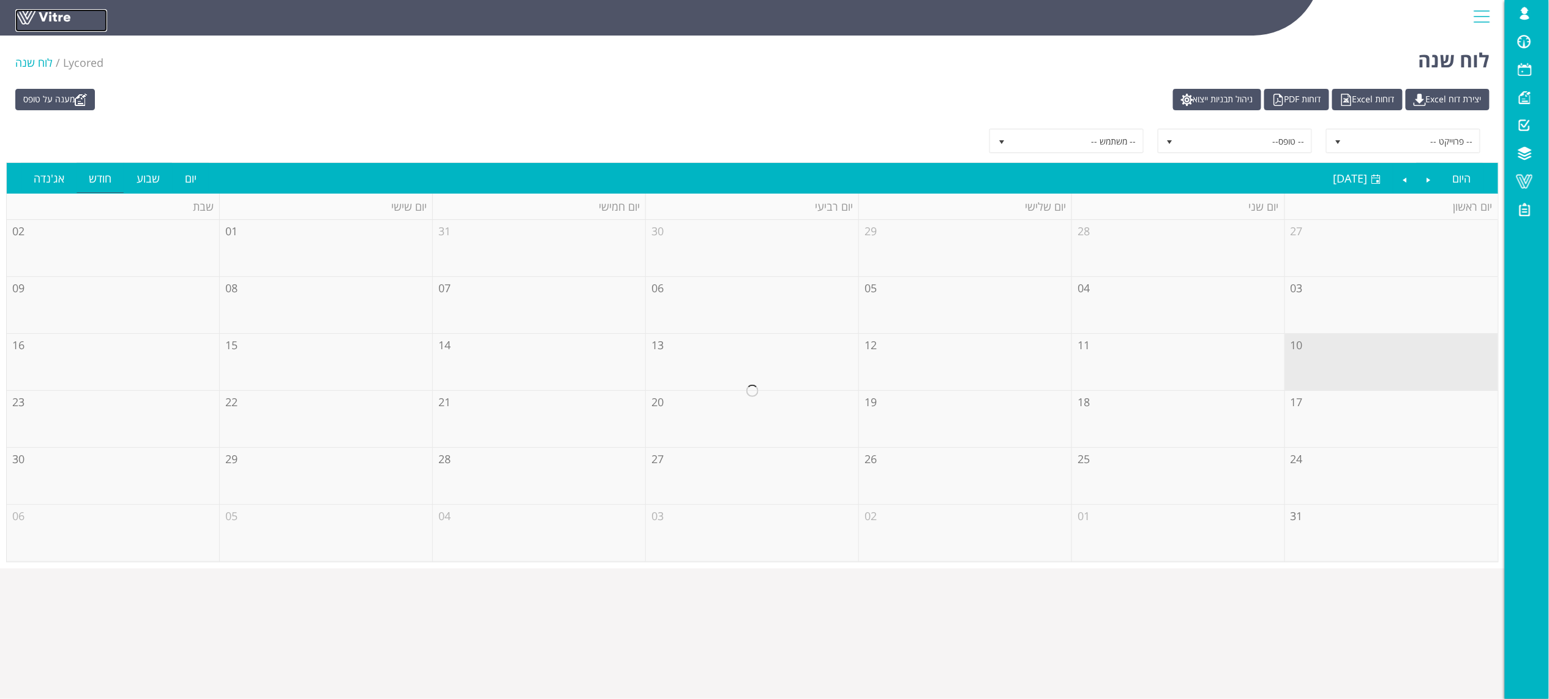
click at [48, 13] on link at bounding box center [61, 20] width 92 height 23
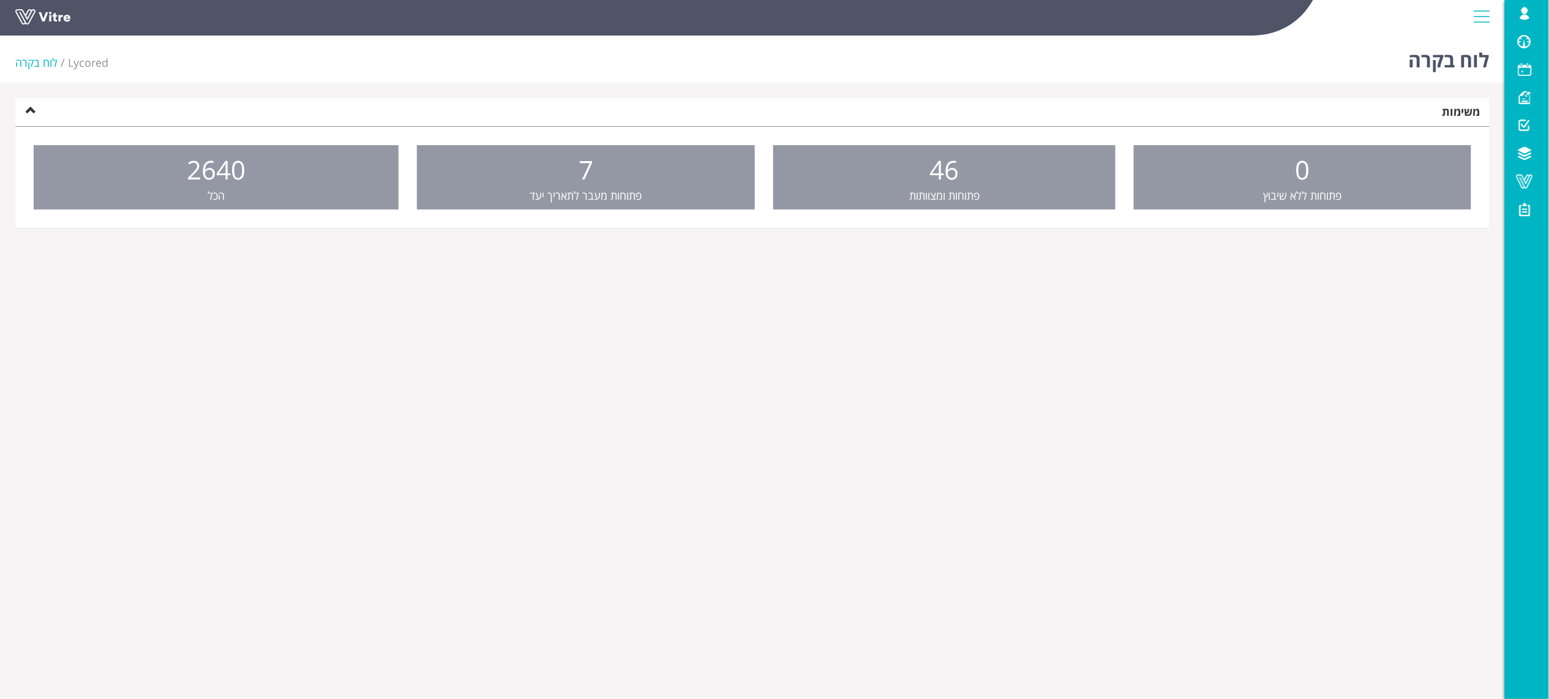
click at [675, 209] on ul "0 פתוחות ללא שיבוץ 46 פתוחות ומצוותות 7 פתוחות מעבר לתאריך יעד 2640 הכל" at bounding box center [752, 178] width 1474 height 102
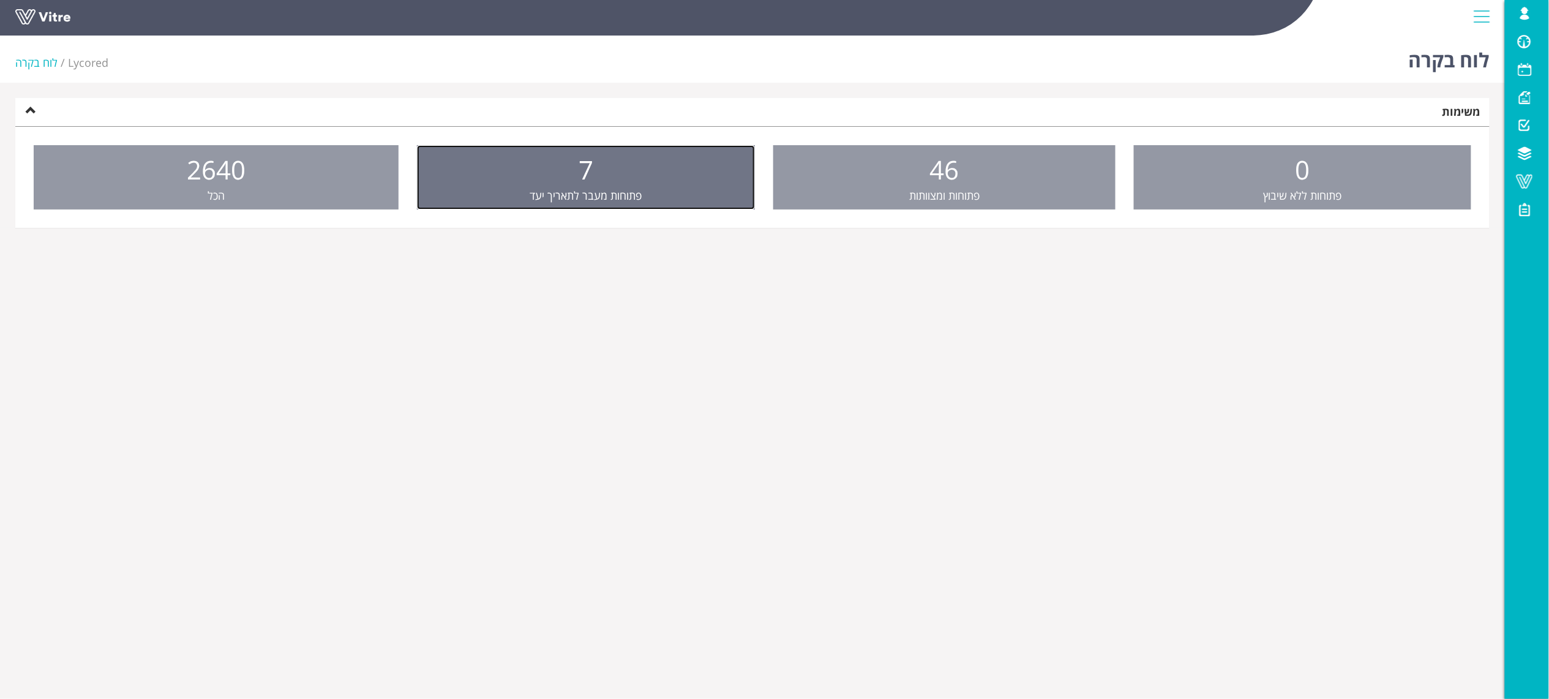
click at [662, 176] on link "7 פתוחות מעבר לתאריך יעד" at bounding box center [586, 177] width 338 height 65
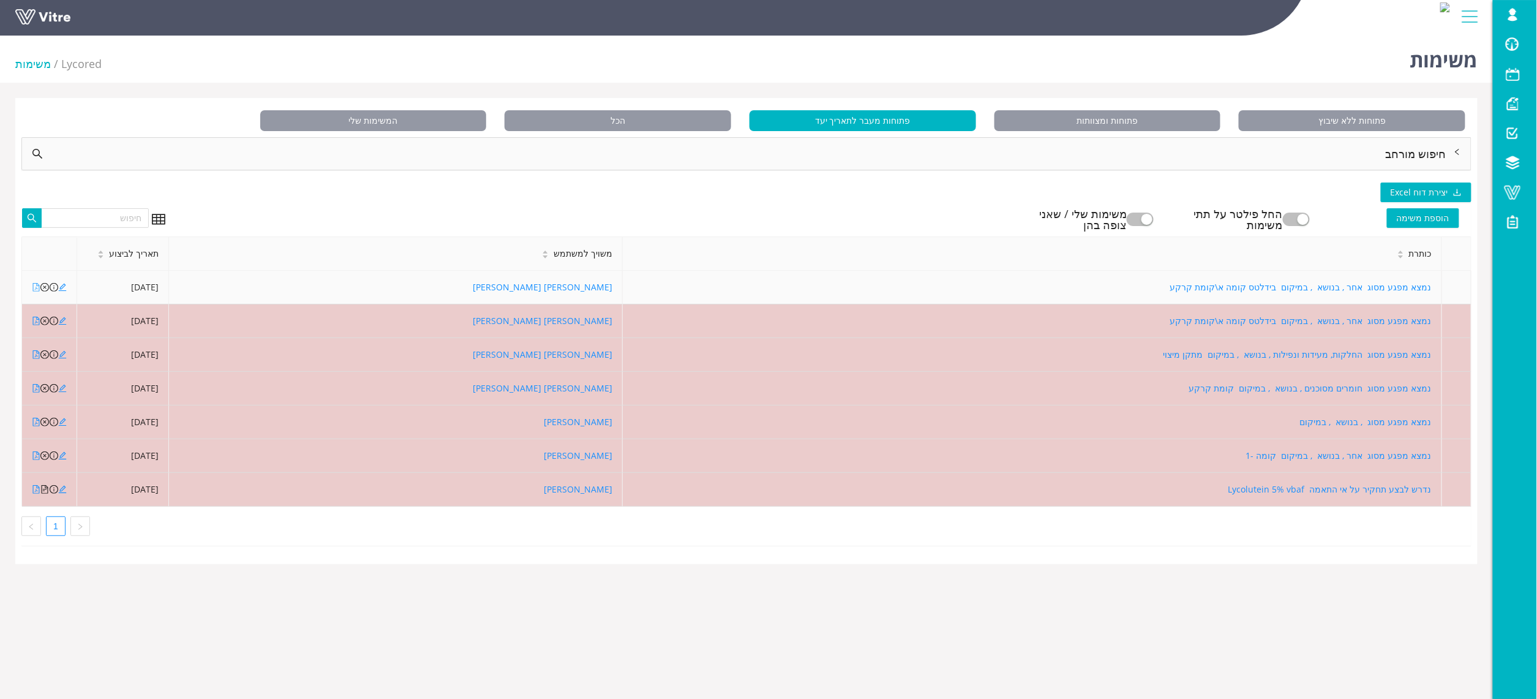
click at [37, 290] on icon "file-pdf" at bounding box center [36, 287] width 7 height 9
click at [64, 289] on icon "edit" at bounding box center [62, 287] width 9 height 9
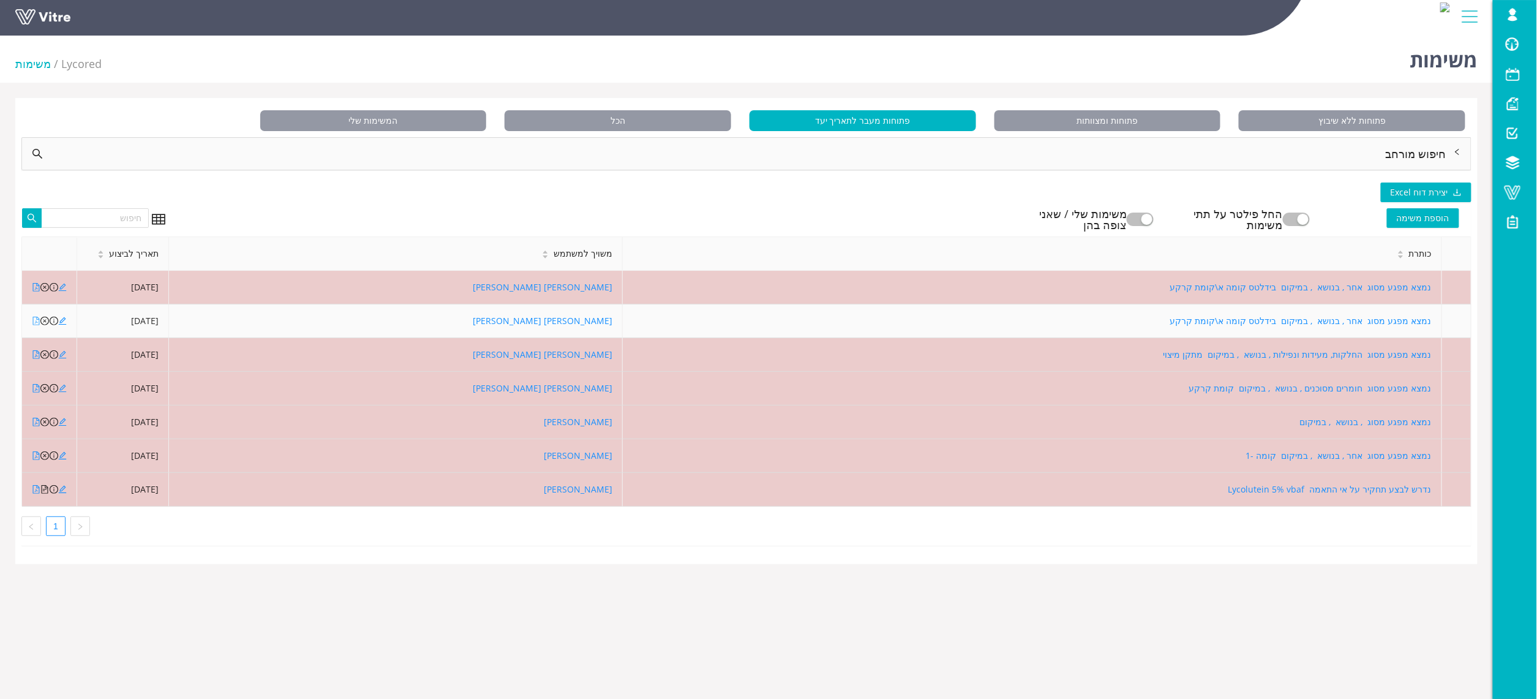
click at [37, 320] on icon "file-pdf" at bounding box center [36, 321] width 7 height 9
click at [62, 324] on icon "edit" at bounding box center [62, 321] width 9 height 9
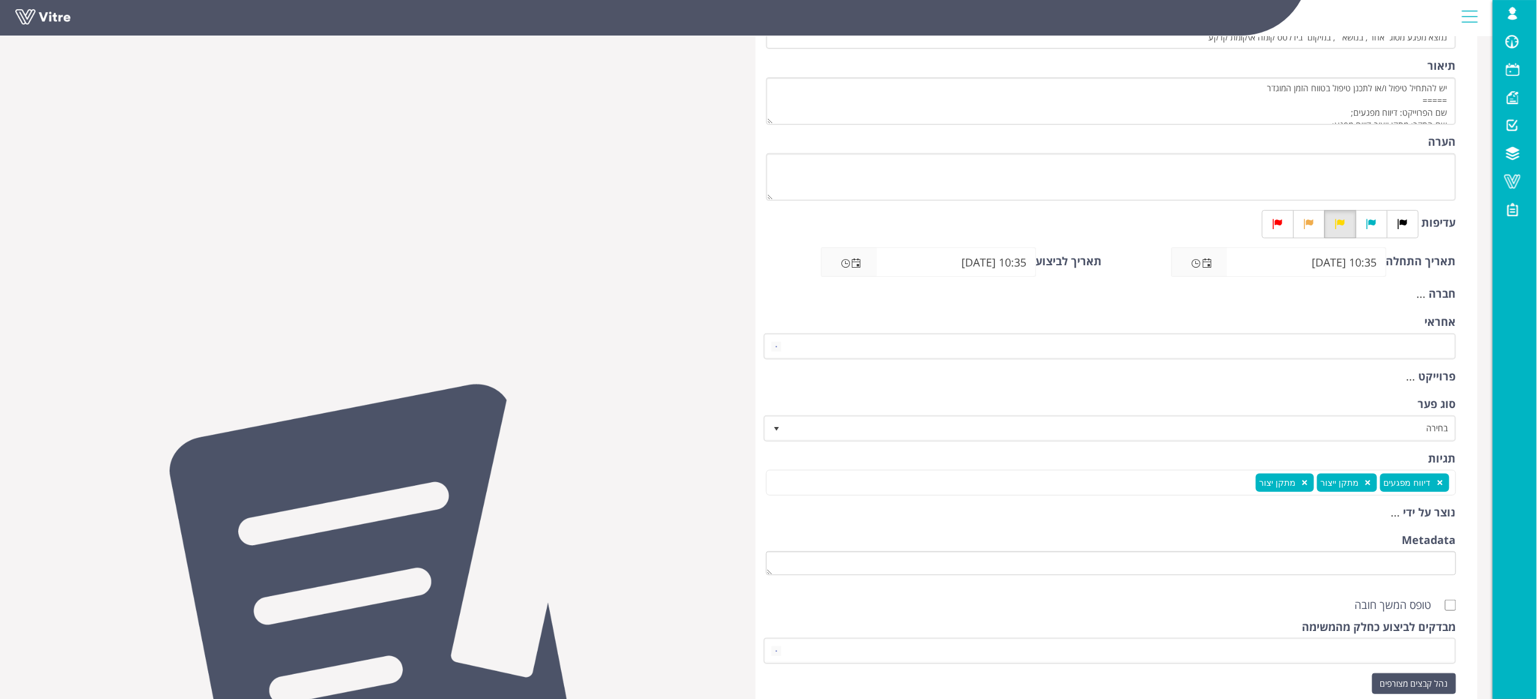
scroll to position [245, 0]
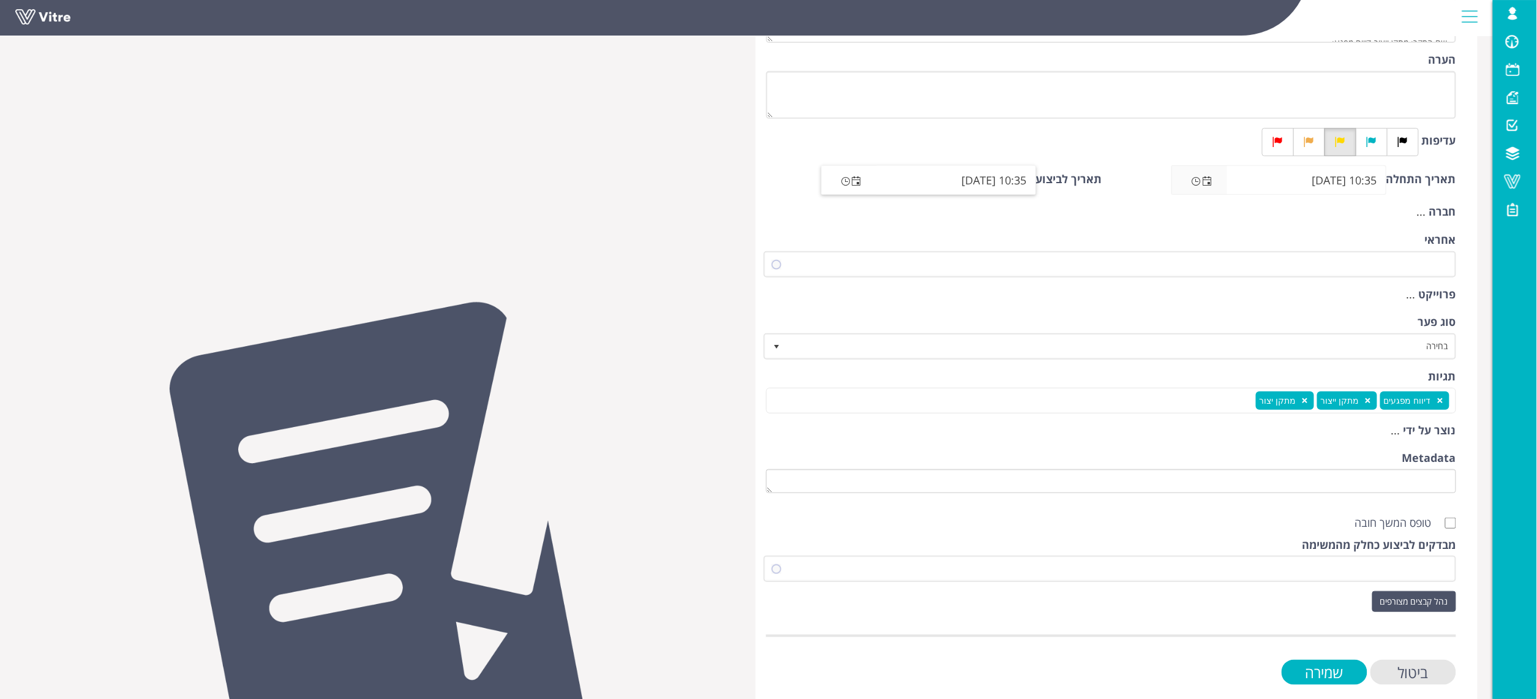
click at [860, 180] on span "Open the date view" at bounding box center [857, 181] width 10 height 10
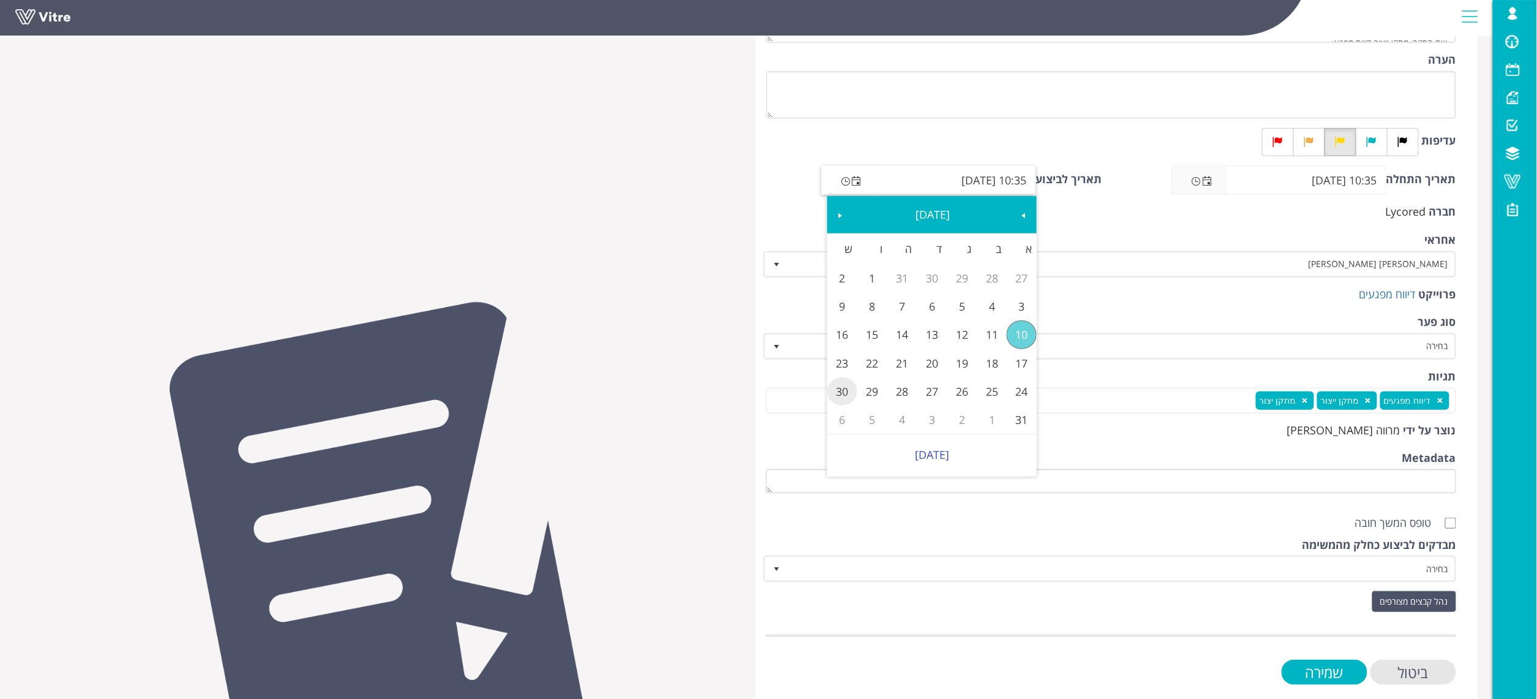
click at [838, 388] on link "30" at bounding box center [842, 391] width 30 height 28
type input "10:35 30/08/2025"
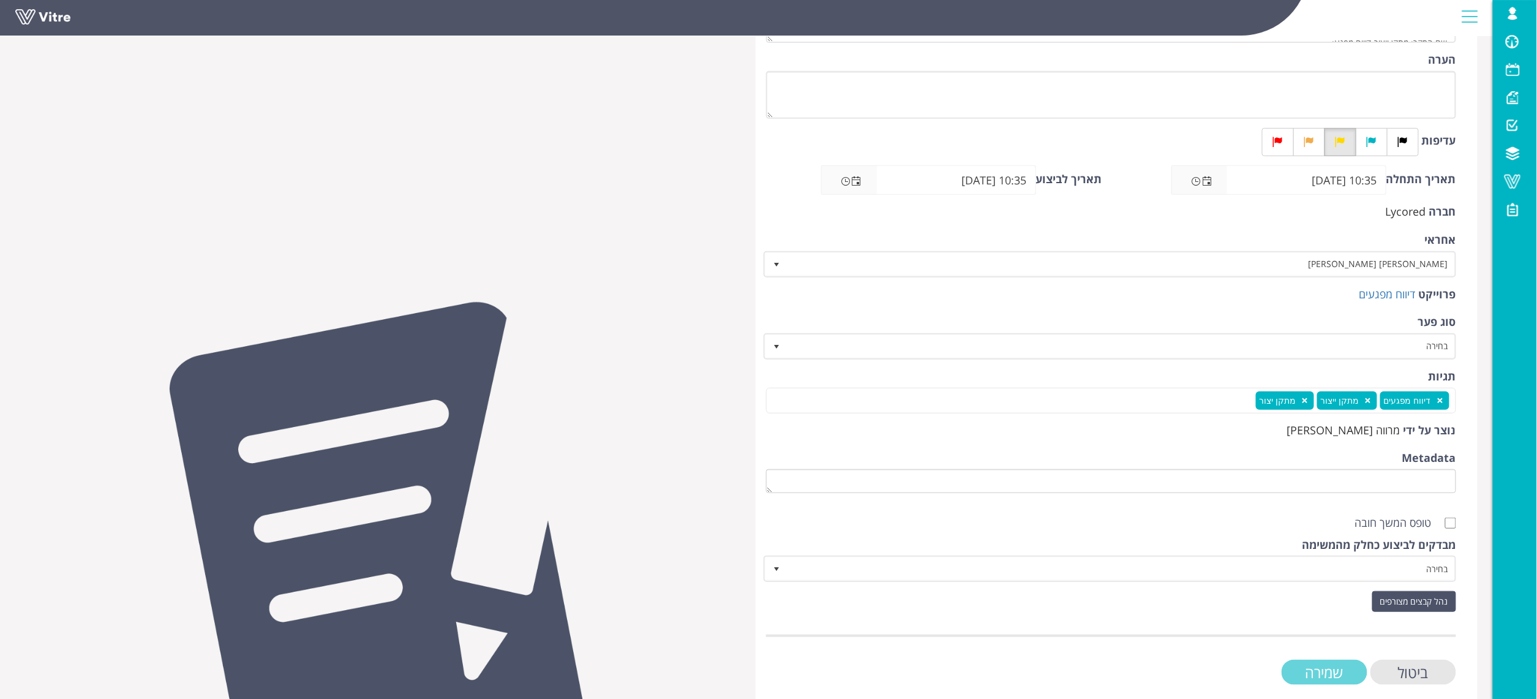
click at [1331, 662] on input "שמירה" at bounding box center [1324, 671] width 86 height 25
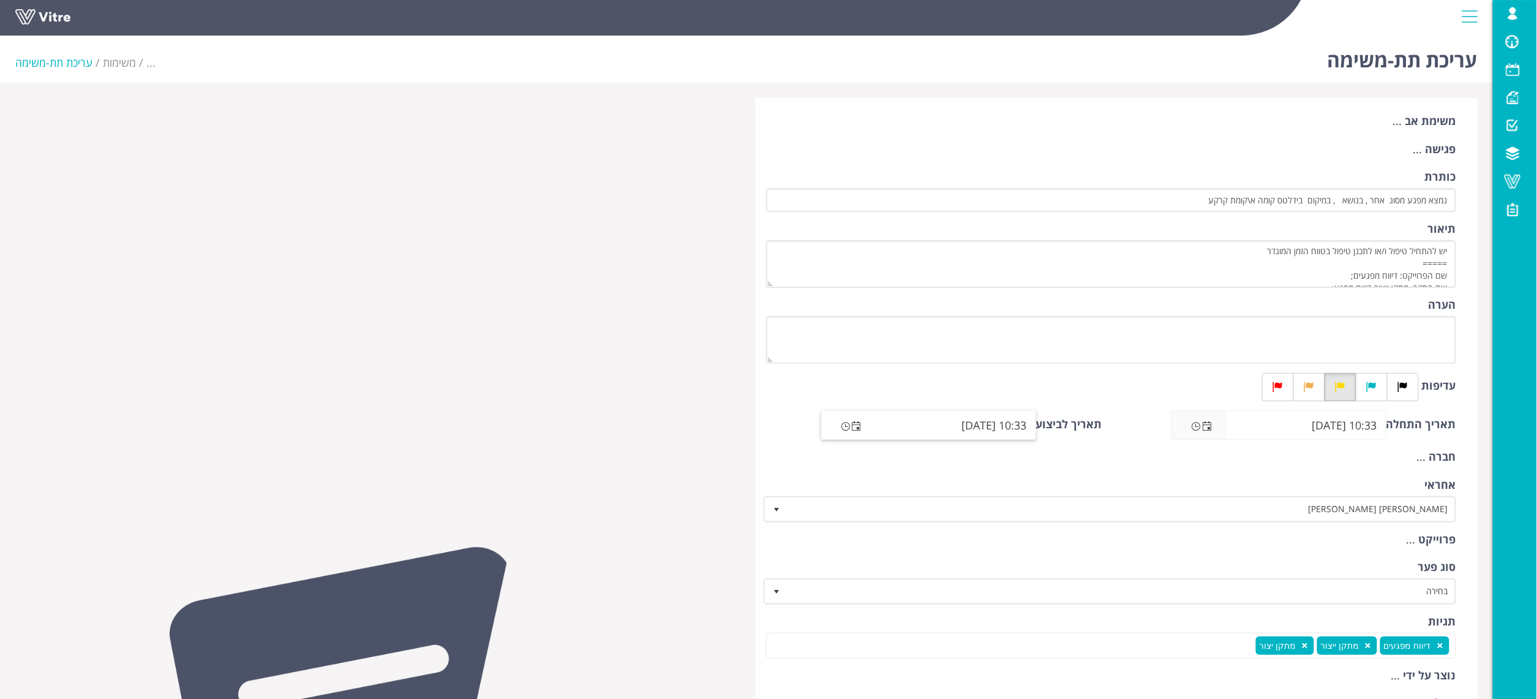
click at [853, 426] on span "Open the date view" at bounding box center [857, 426] width 10 height 10
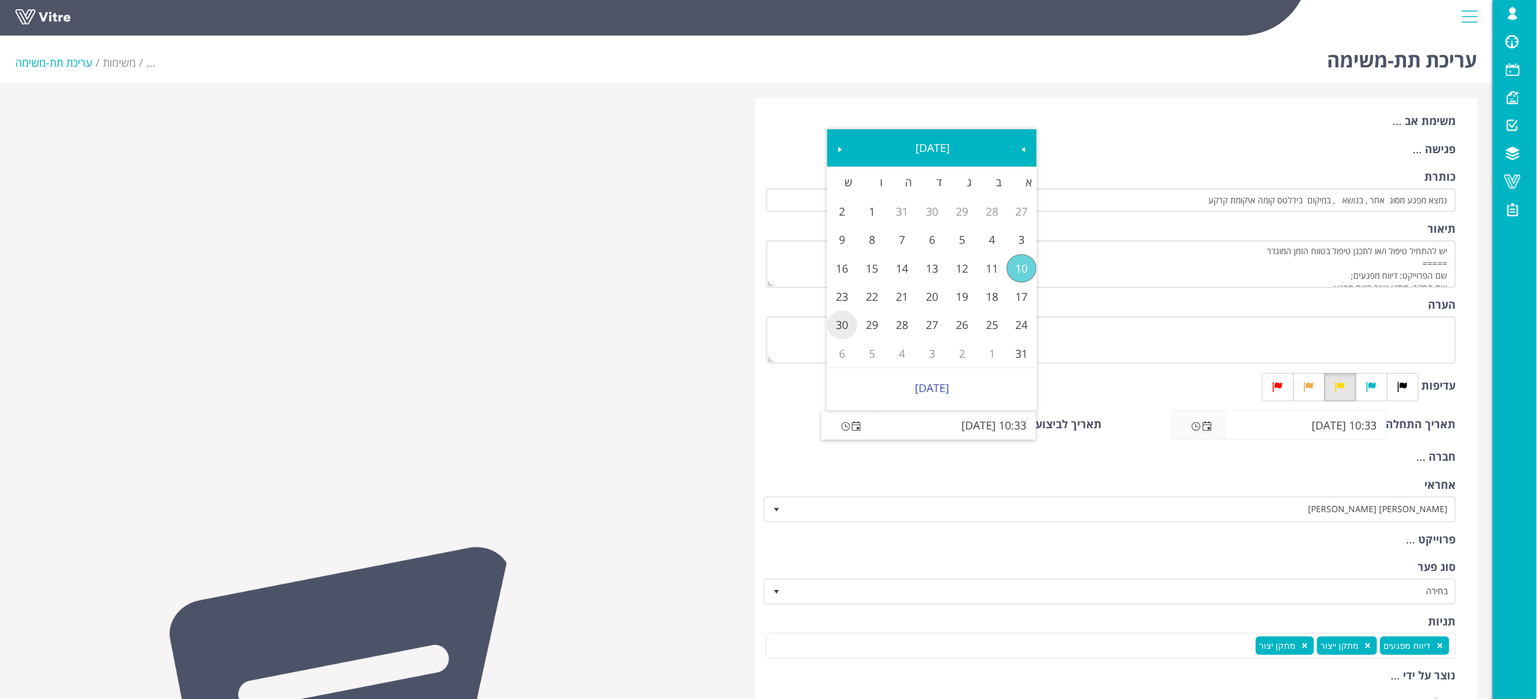
click at [840, 321] on link "30" at bounding box center [842, 324] width 30 height 28
type input "10:33 30/08/2025"
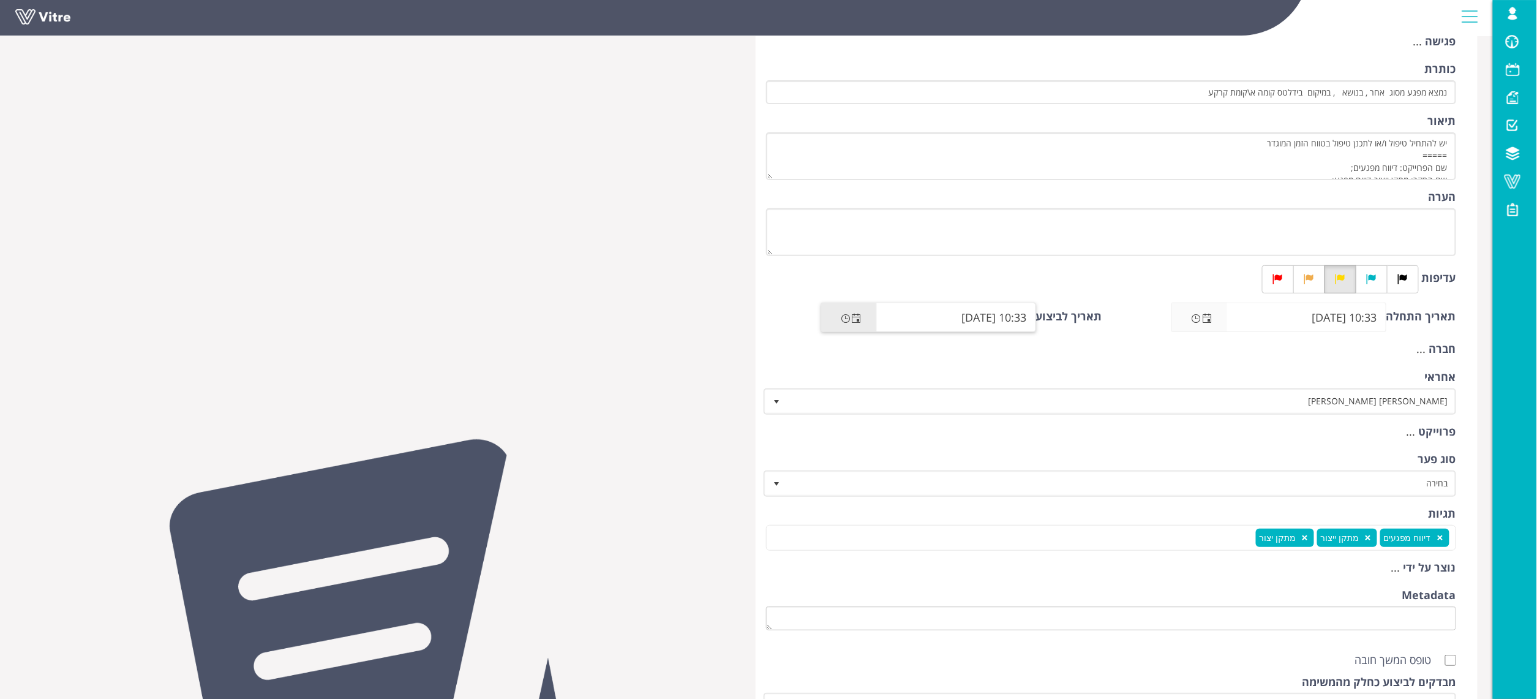
scroll to position [261, 0]
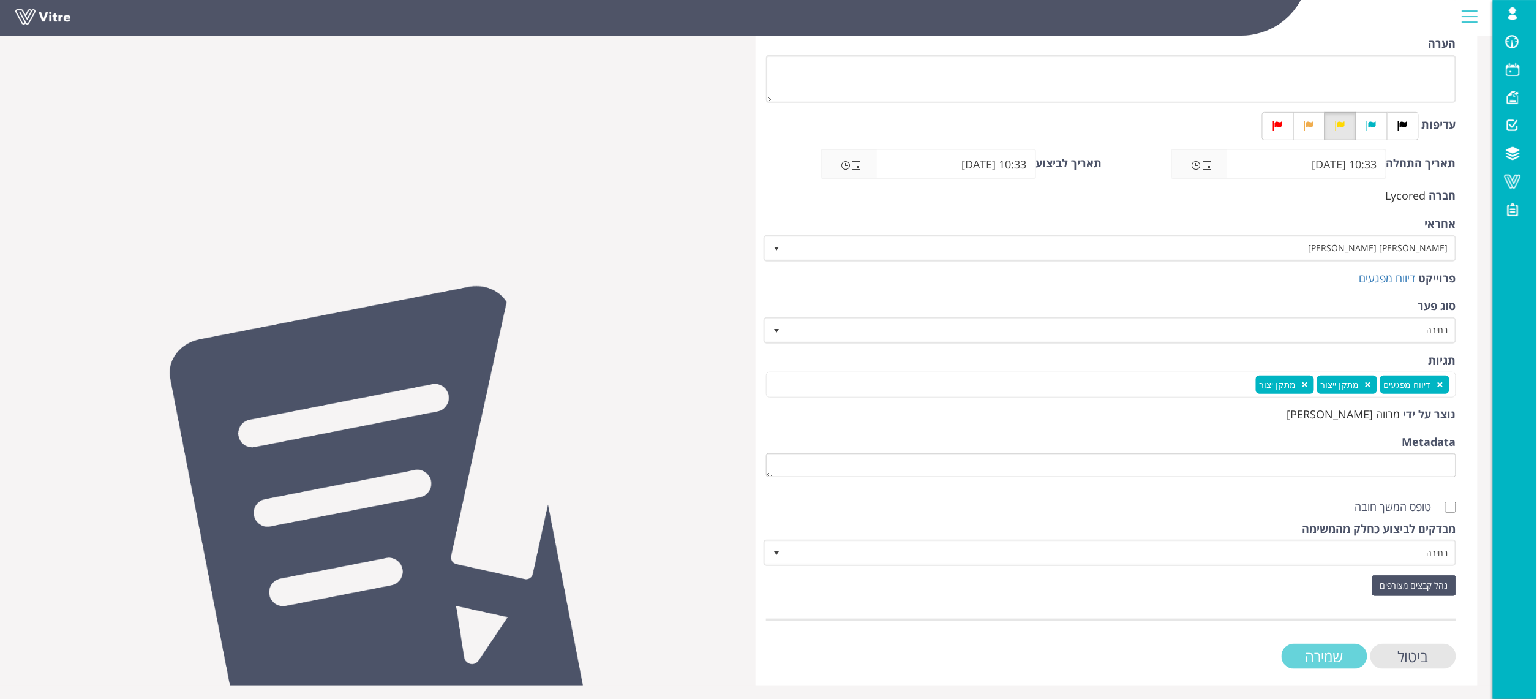
click at [1352, 653] on input "שמירה" at bounding box center [1324, 655] width 86 height 25
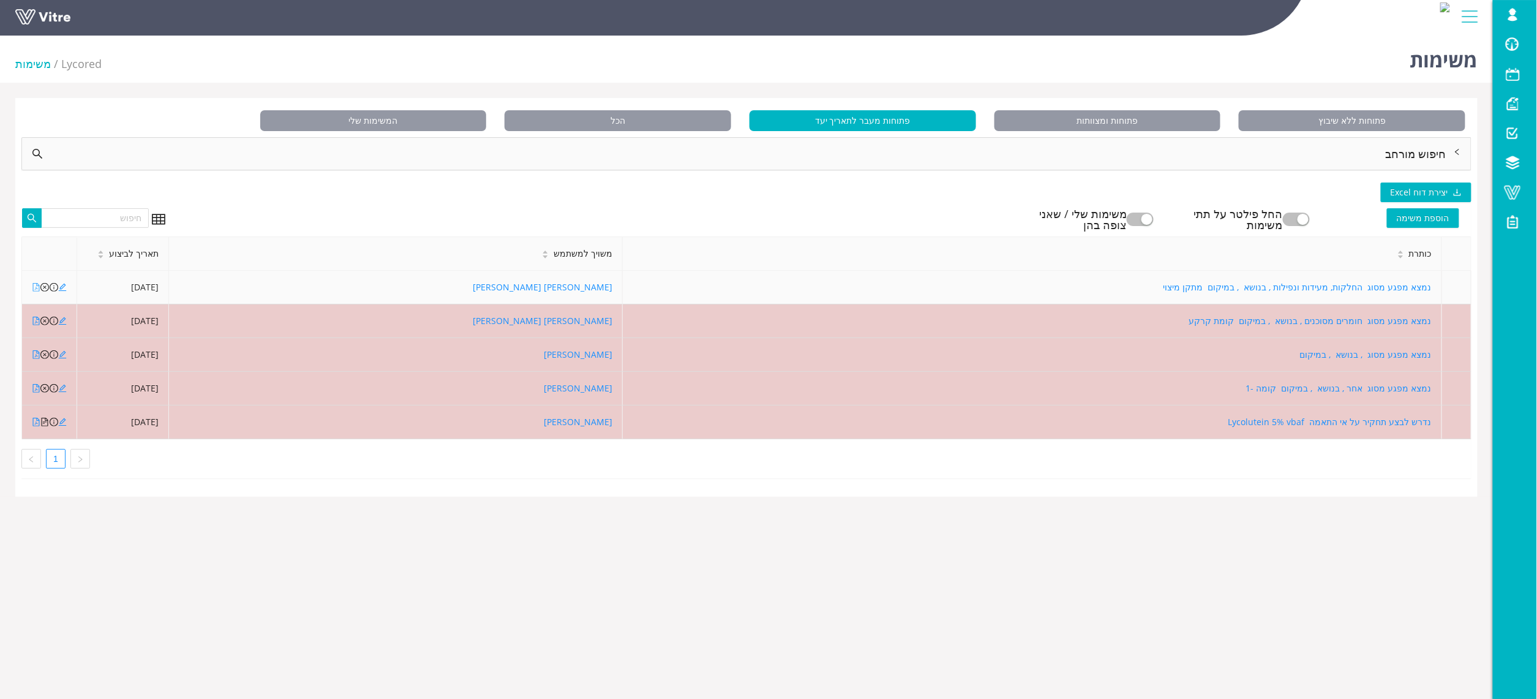
click at [35, 285] on icon "file-pdf" at bounding box center [36, 287] width 9 height 9
